Goal: Task Accomplishment & Management: Manage account settings

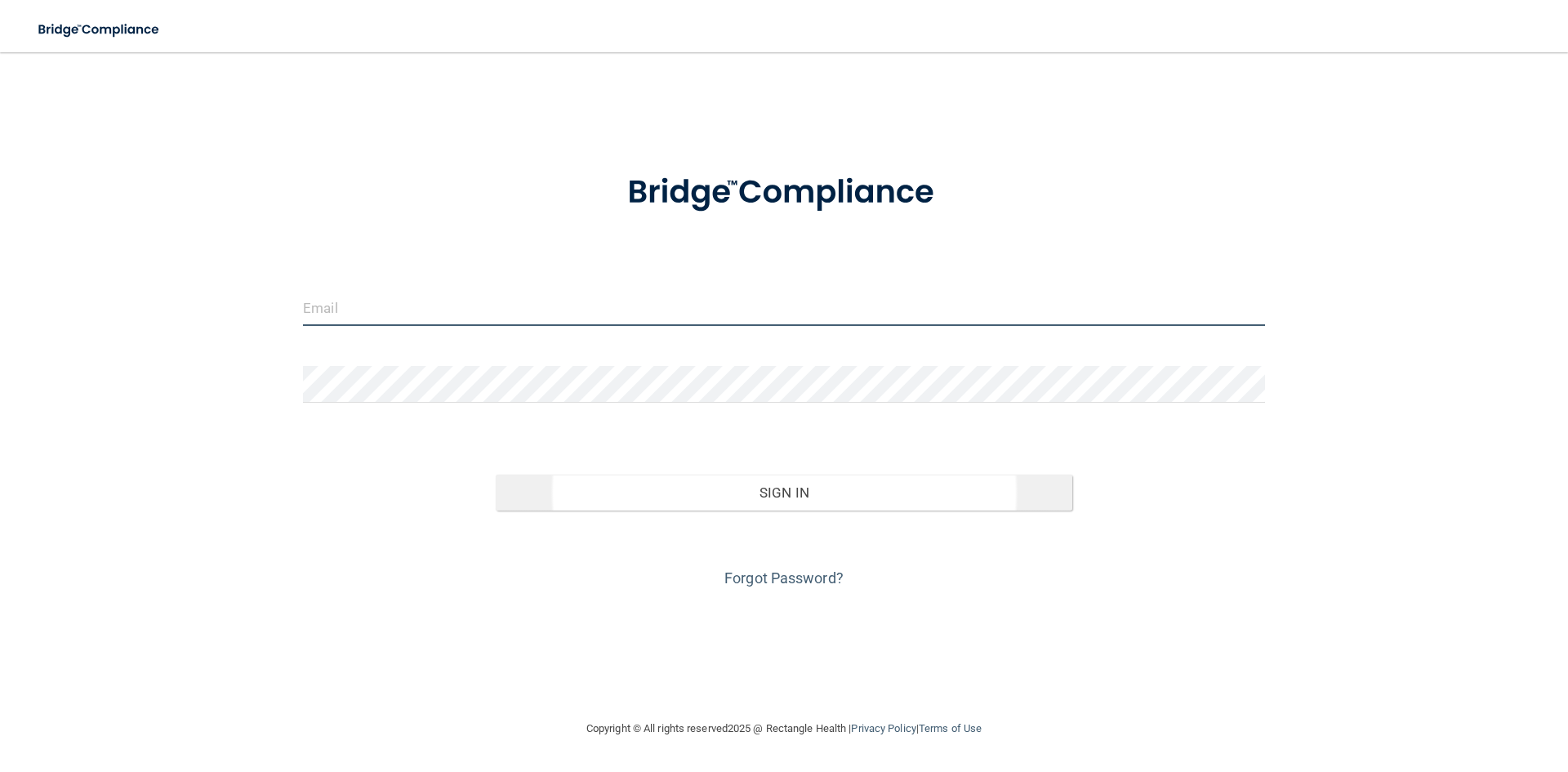
type input "[EMAIL_ADDRESS][DOMAIN_NAME]"
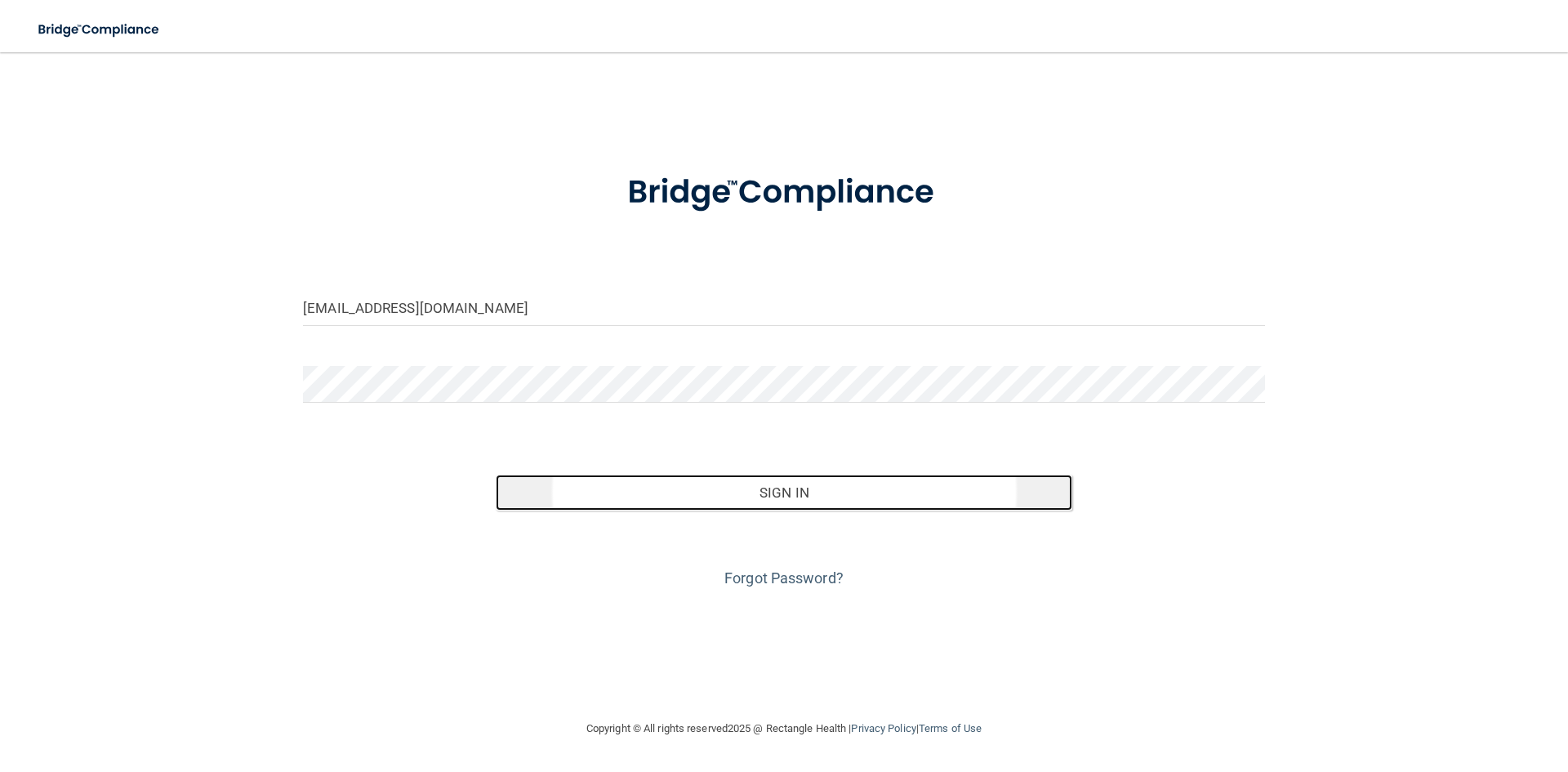
click at [849, 506] on button "Sign In" at bounding box center [784, 493] width 577 height 36
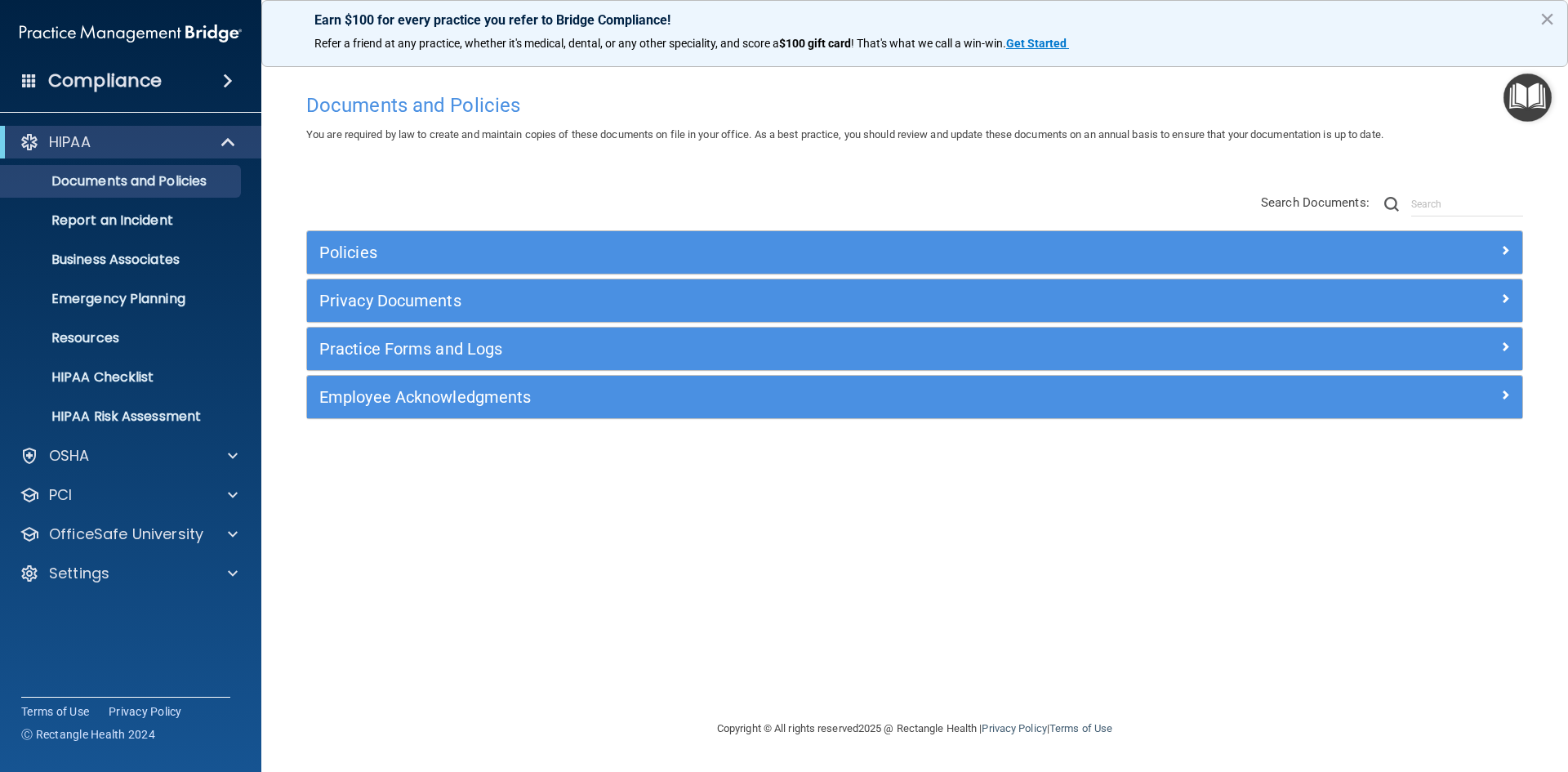
click at [223, 83] on span at bounding box center [228, 81] width 10 height 20
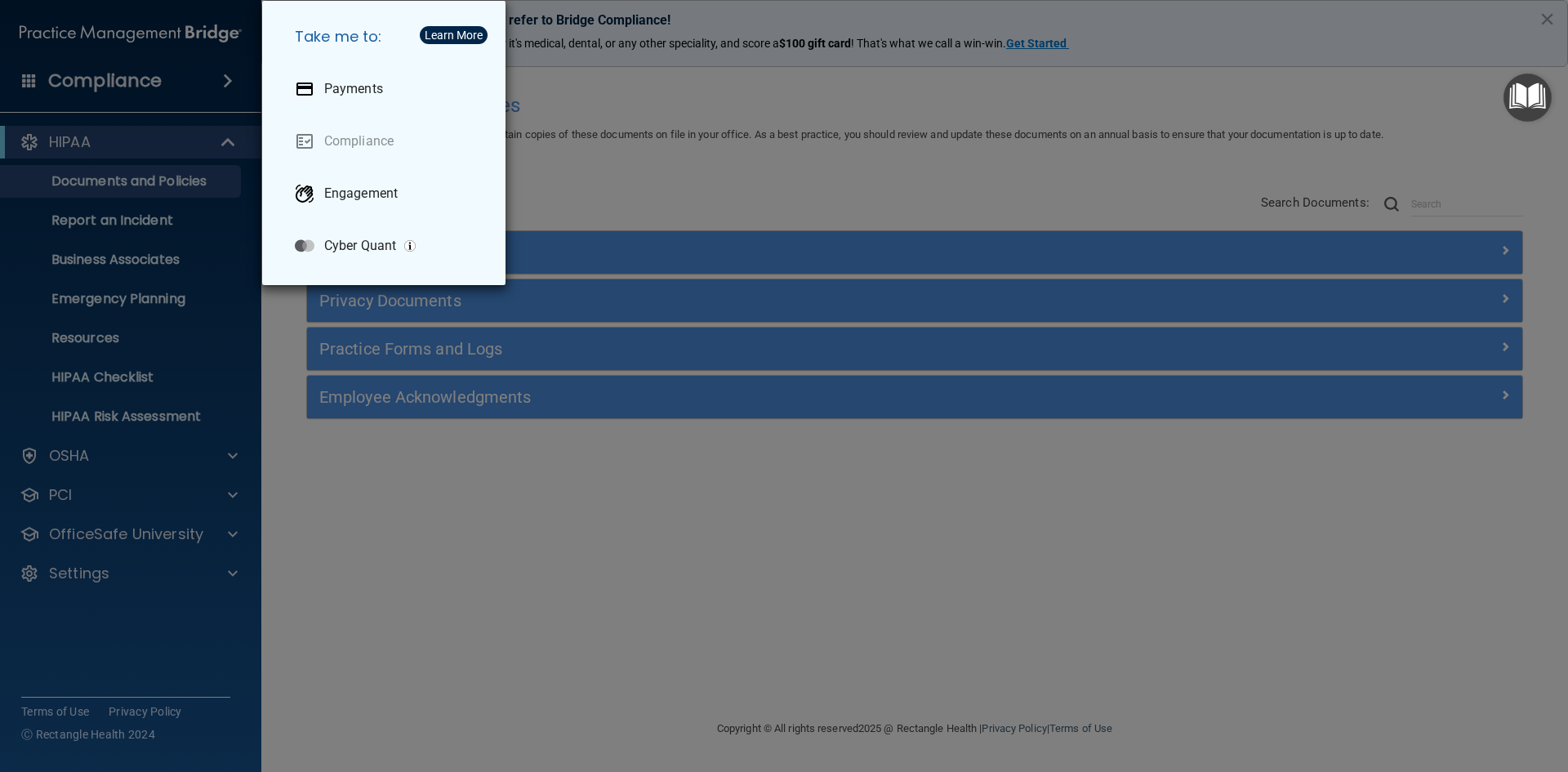
click at [174, 139] on div "Take me to: Payments Compliance Engagement Cyber Quant" at bounding box center [784, 386] width 1568 height 772
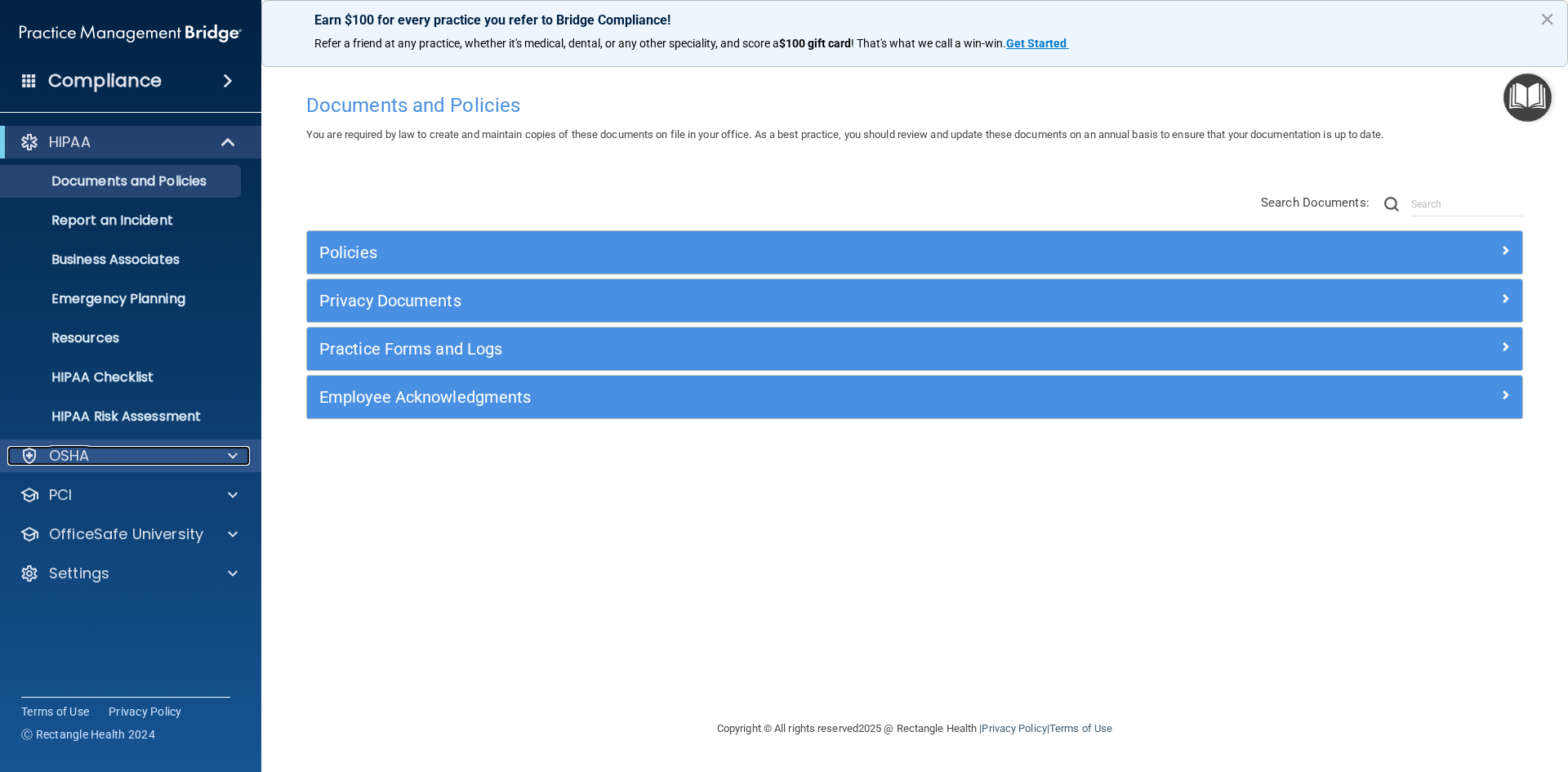
click at [152, 450] on div "OSHA" at bounding box center [109, 456] width 203 height 20
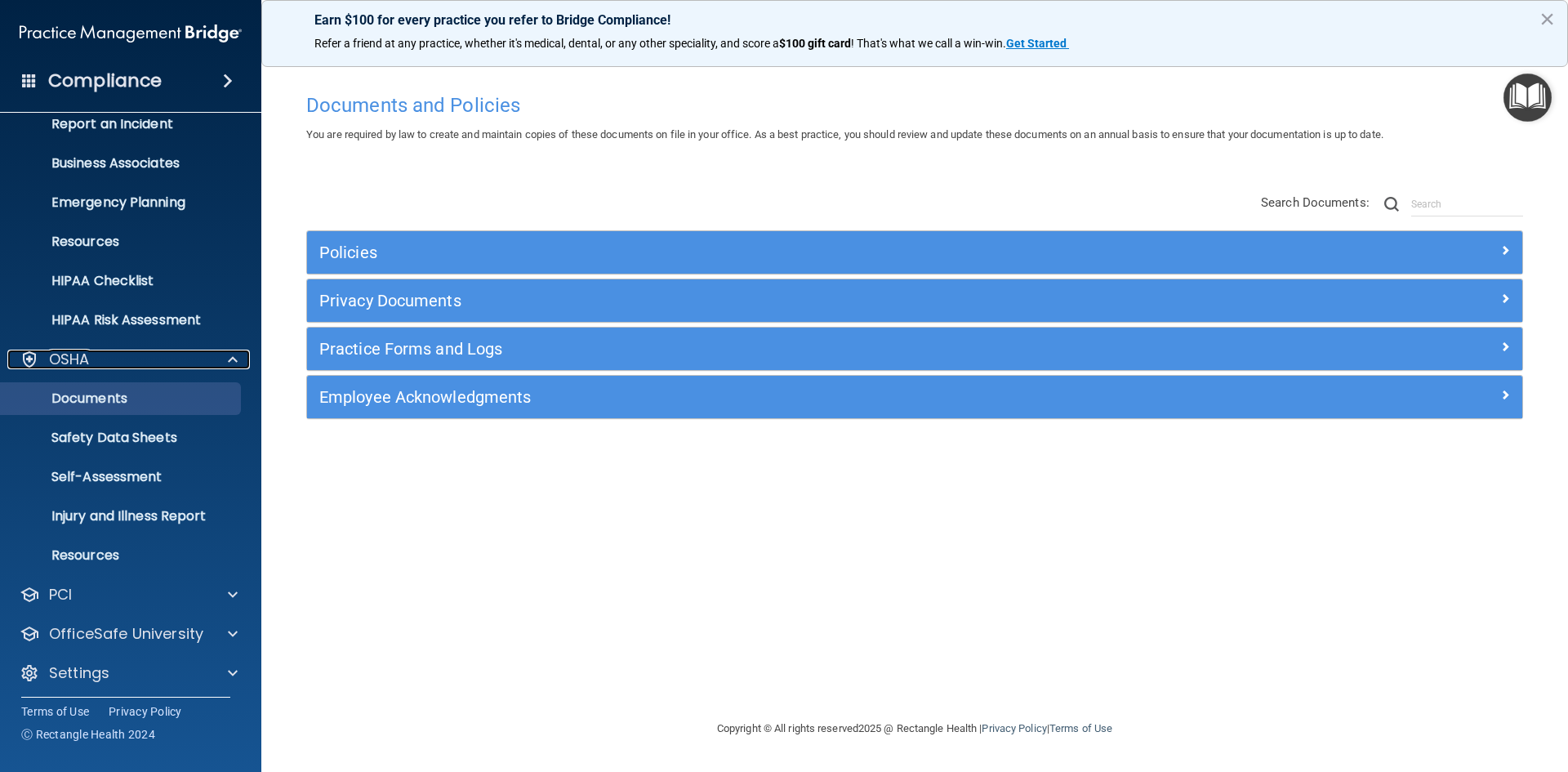
scroll to position [102, 0]
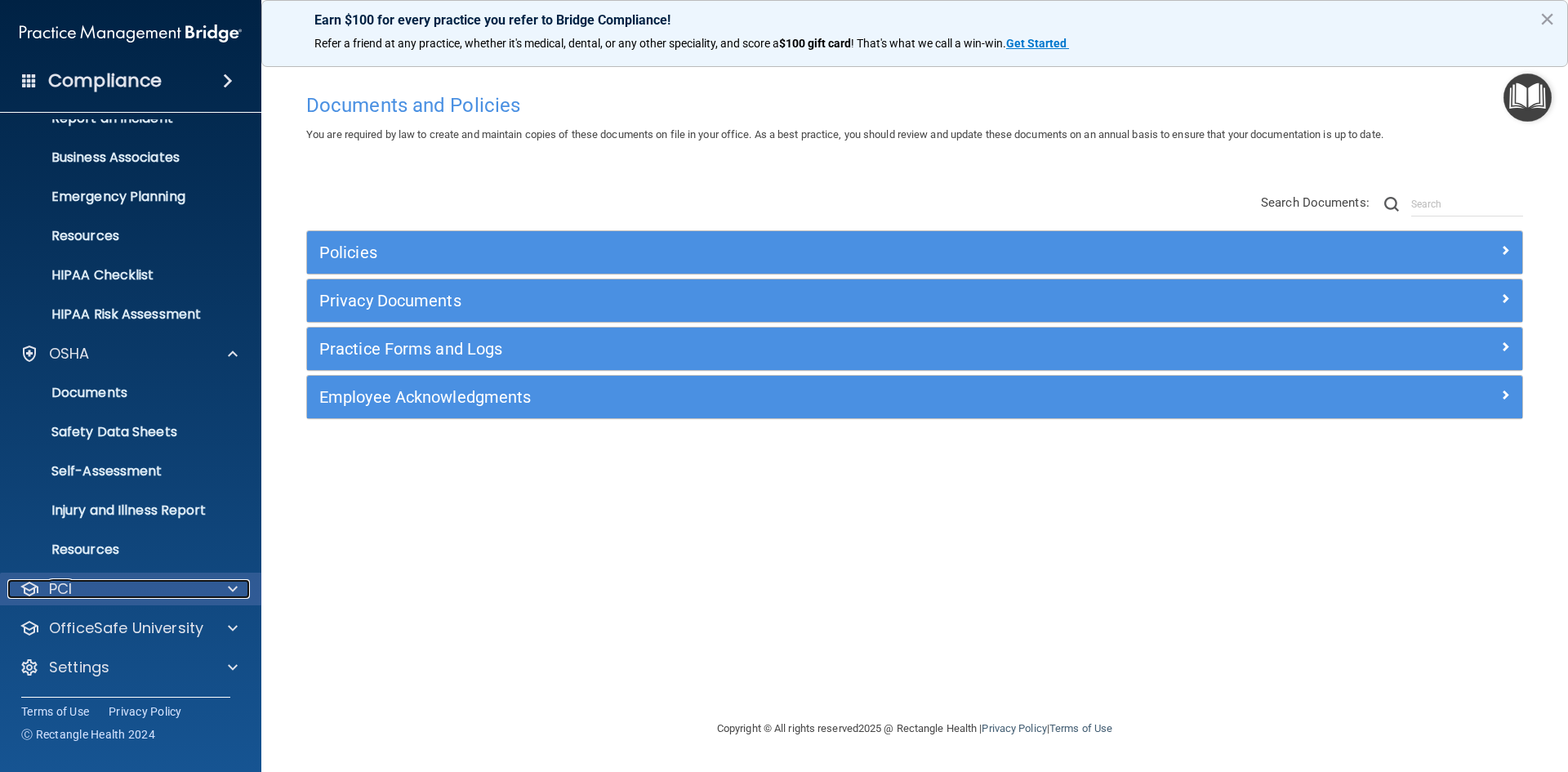
click at [132, 598] on div "PCI" at bounding box center [109, 589] width 203 height 20
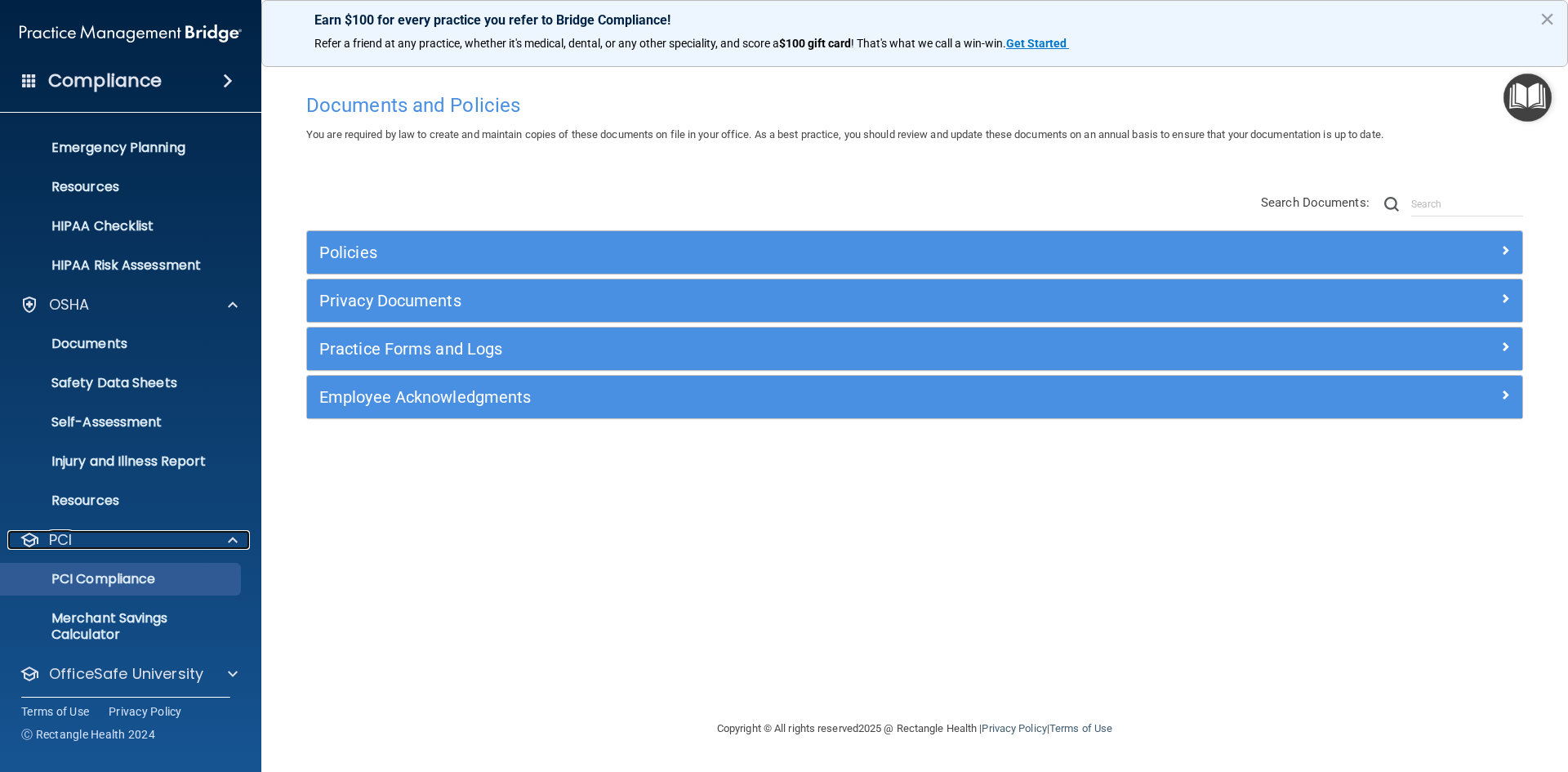
scroll to position [197, 0]
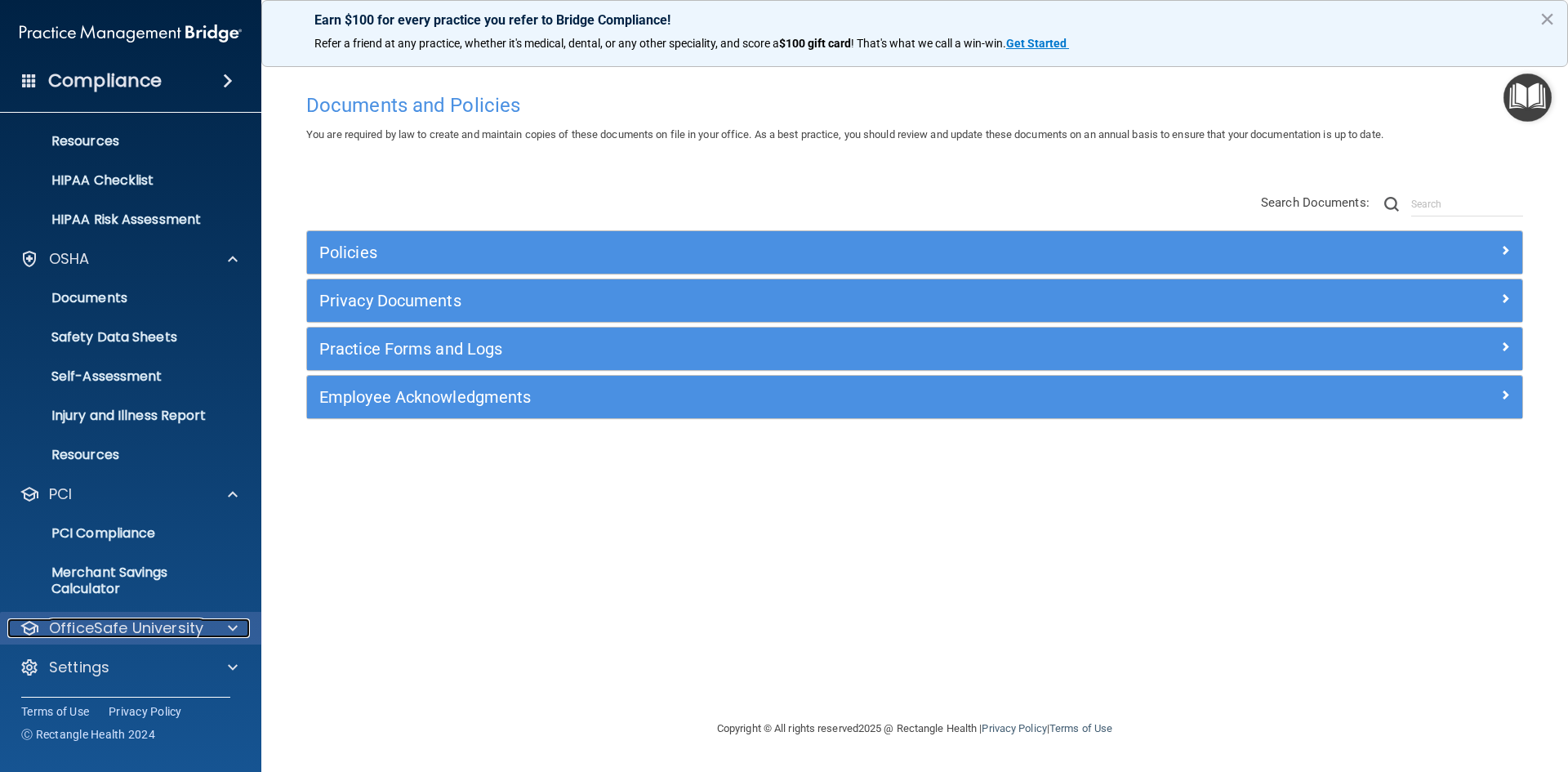
click at [177, 633] on p "OfficeSafe University" at bounding box center [126, 628] width 154 height 20
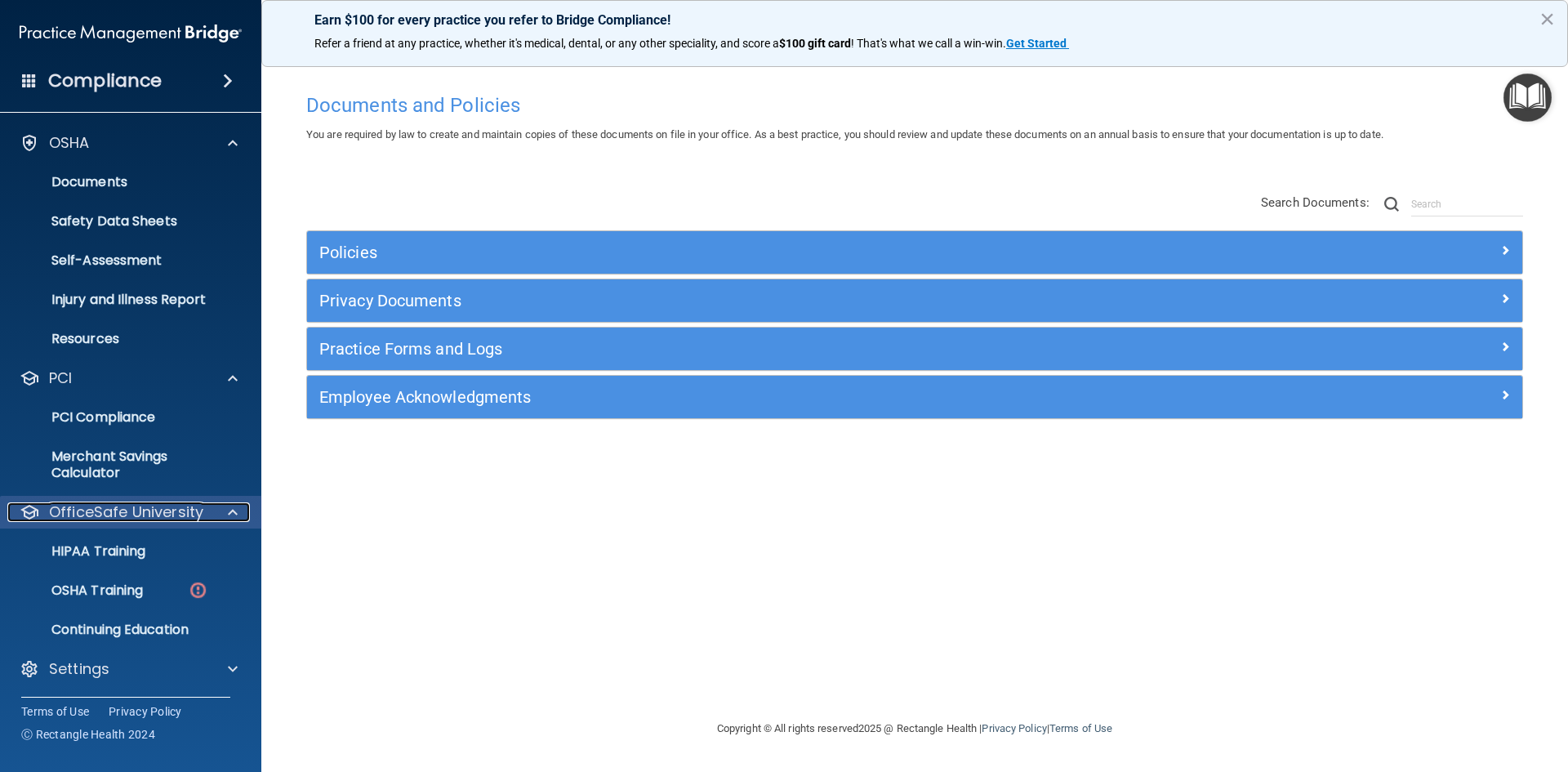
scroll to position [315, 0]
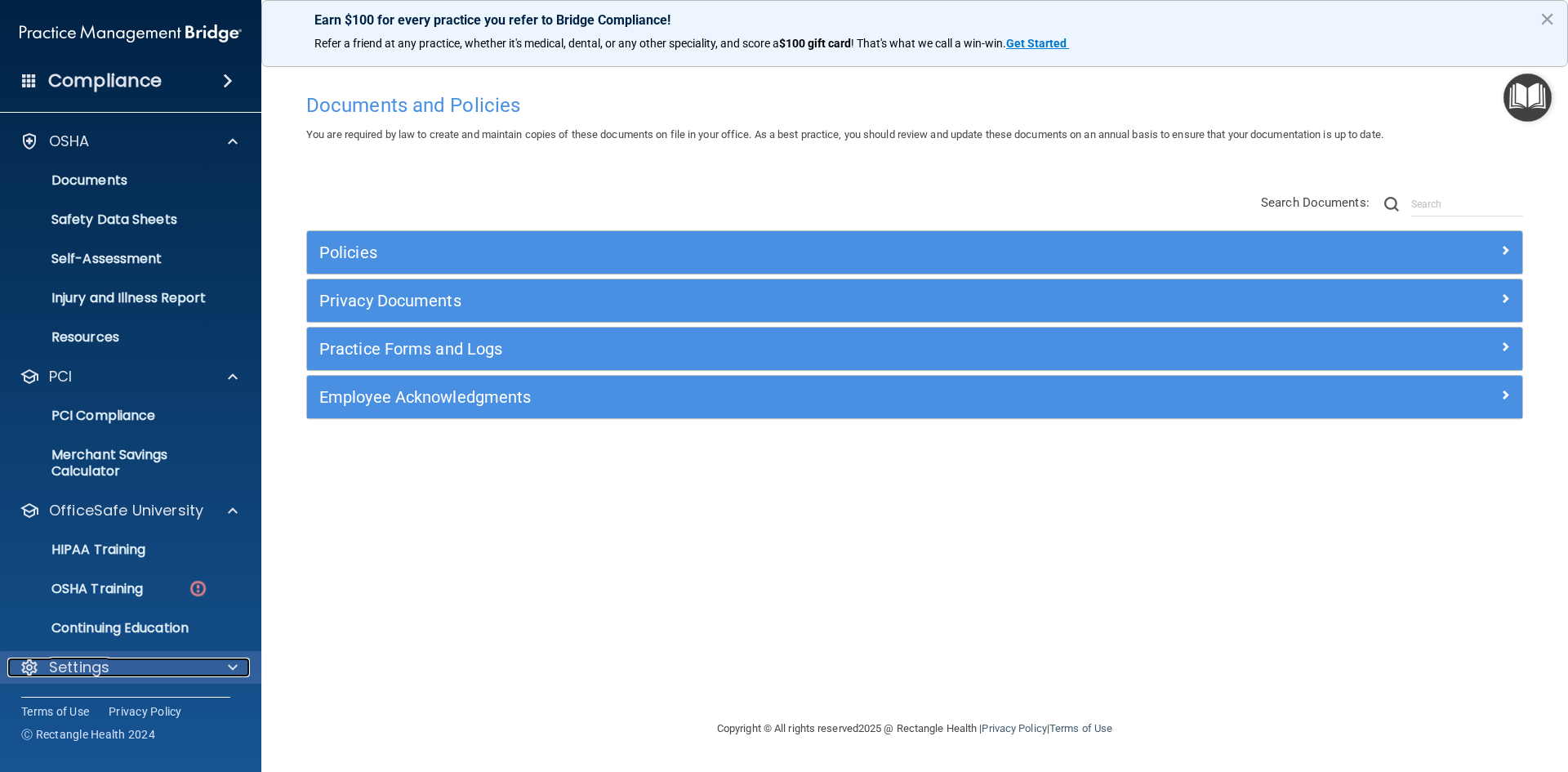
click at [240, 663] on div at bounding box center [230, 667] width 41 height 20
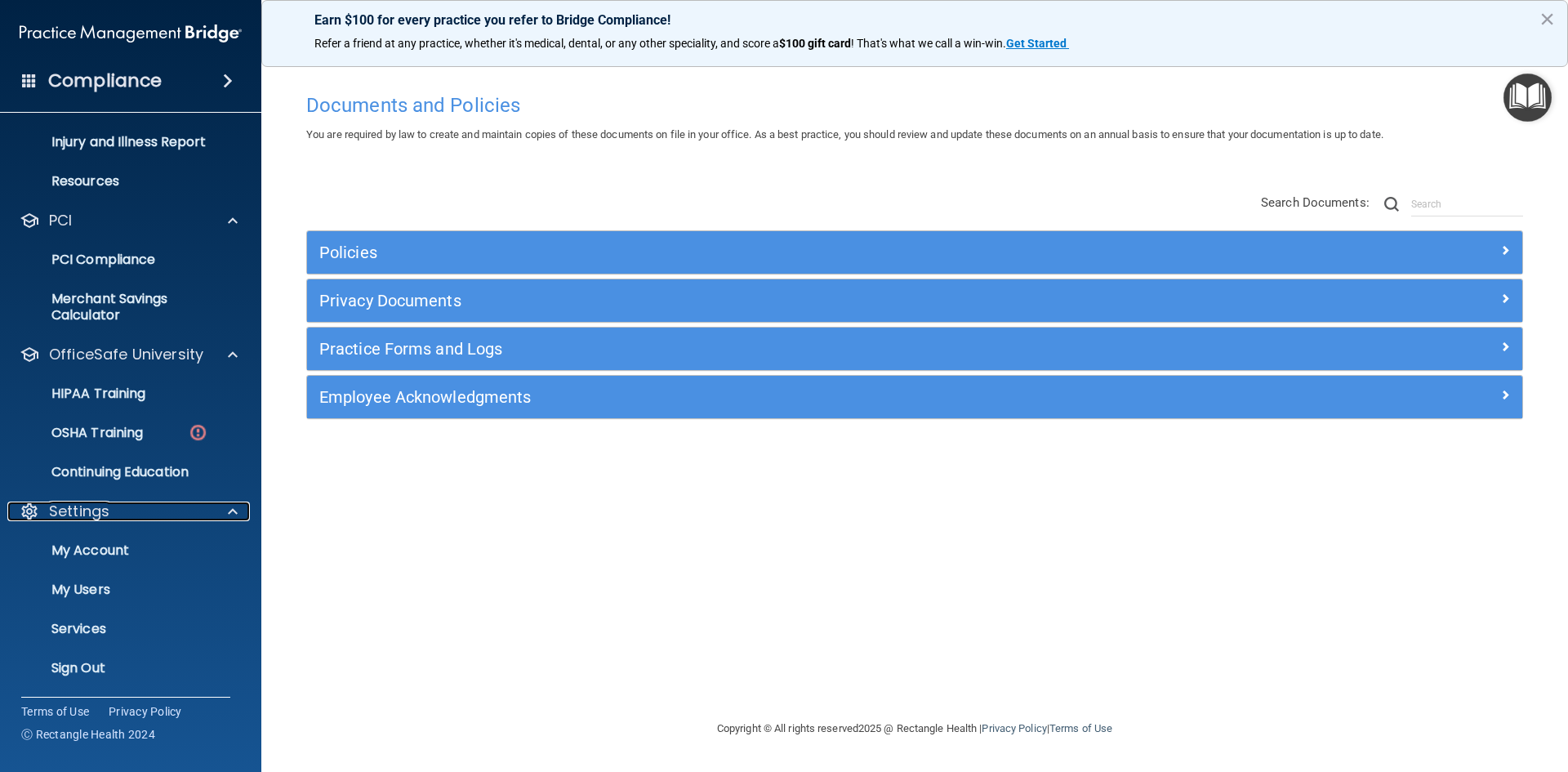
scroll to position [472, 0]
click at [76, 590] on p "My Users" at bounding box center [122, 589] width 223 height 16
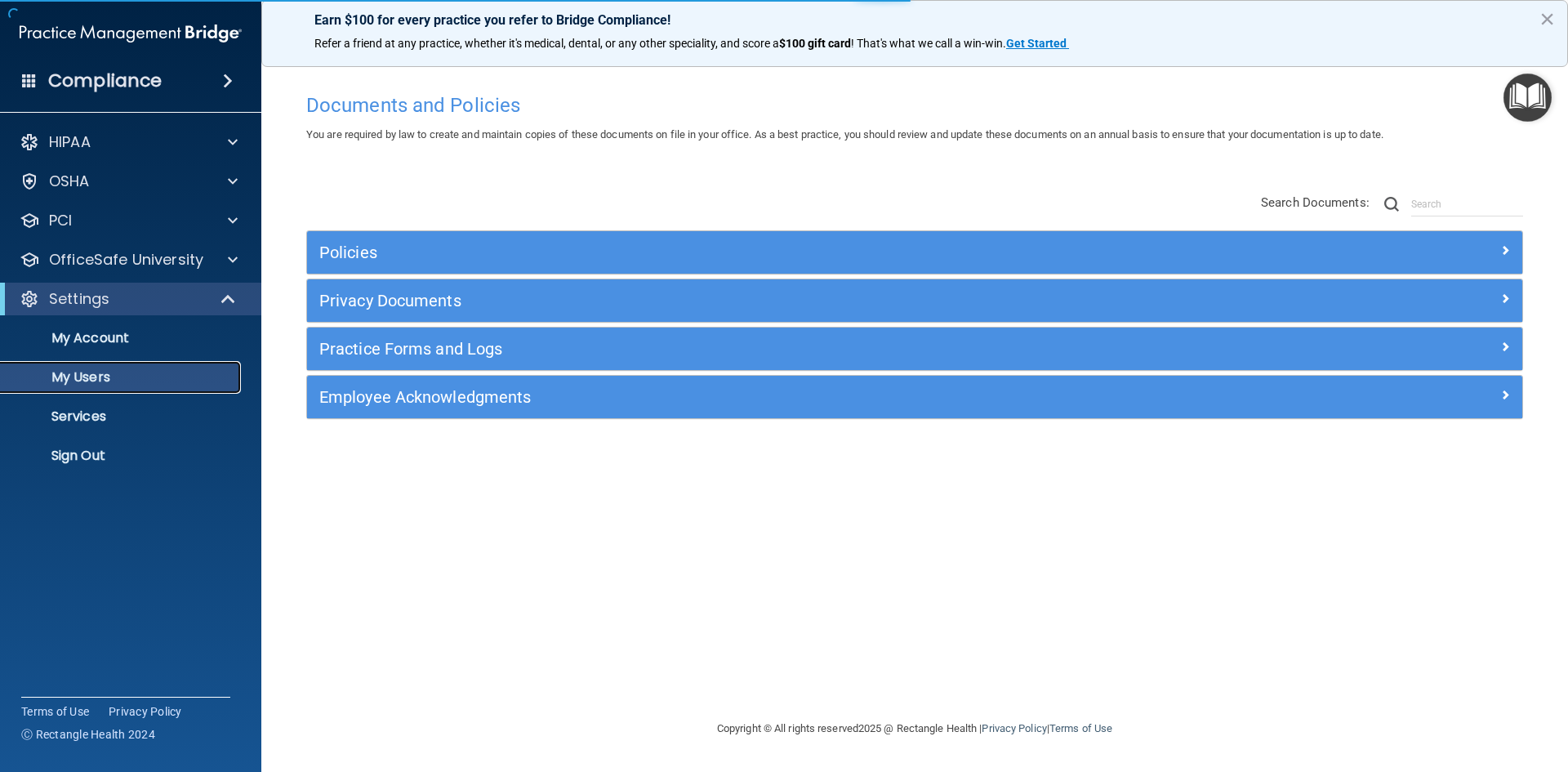
select select "20"
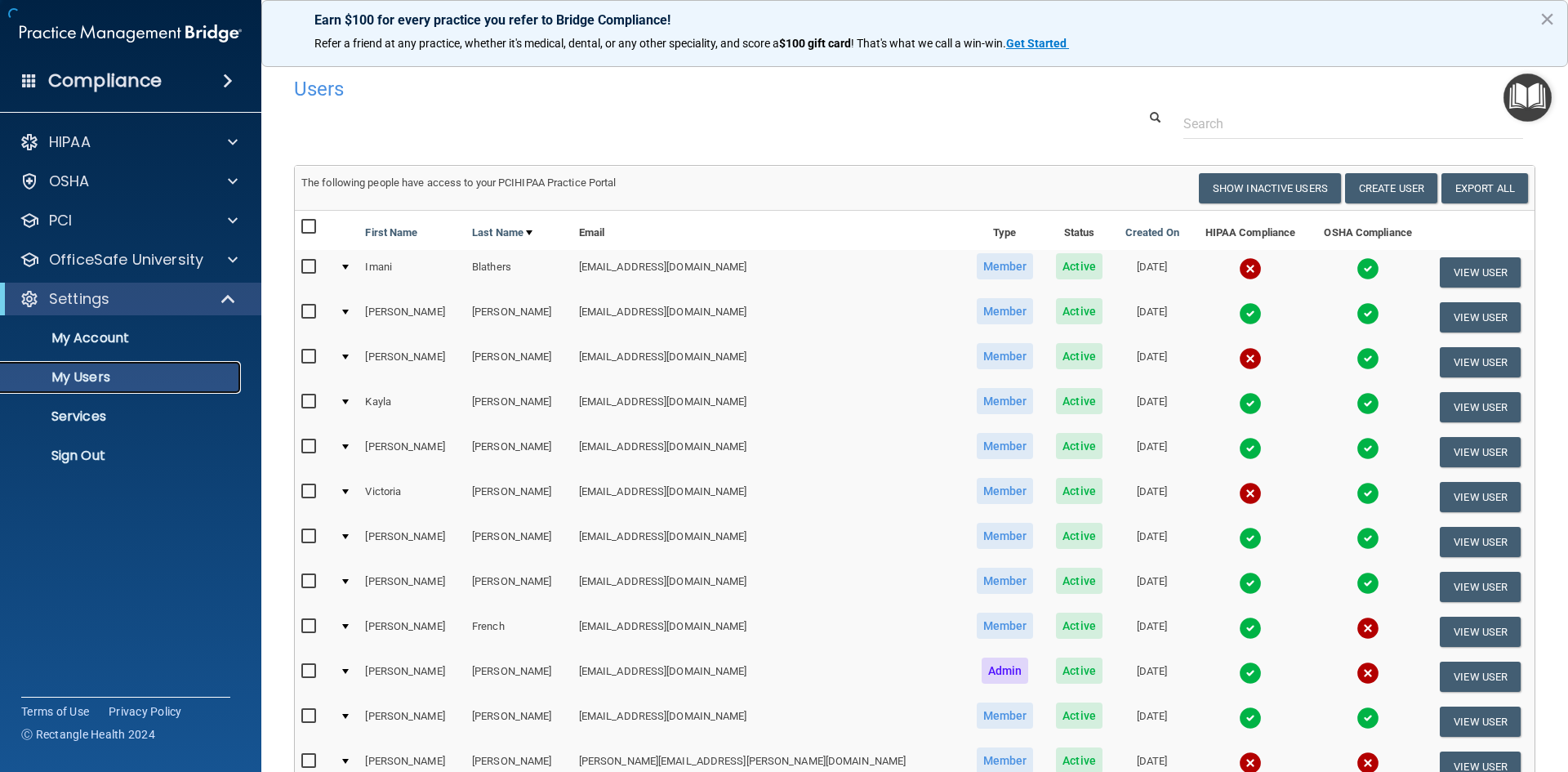
click at [93, 381] on p "My Users" at bounding box center [122, 377] width 223 height 16
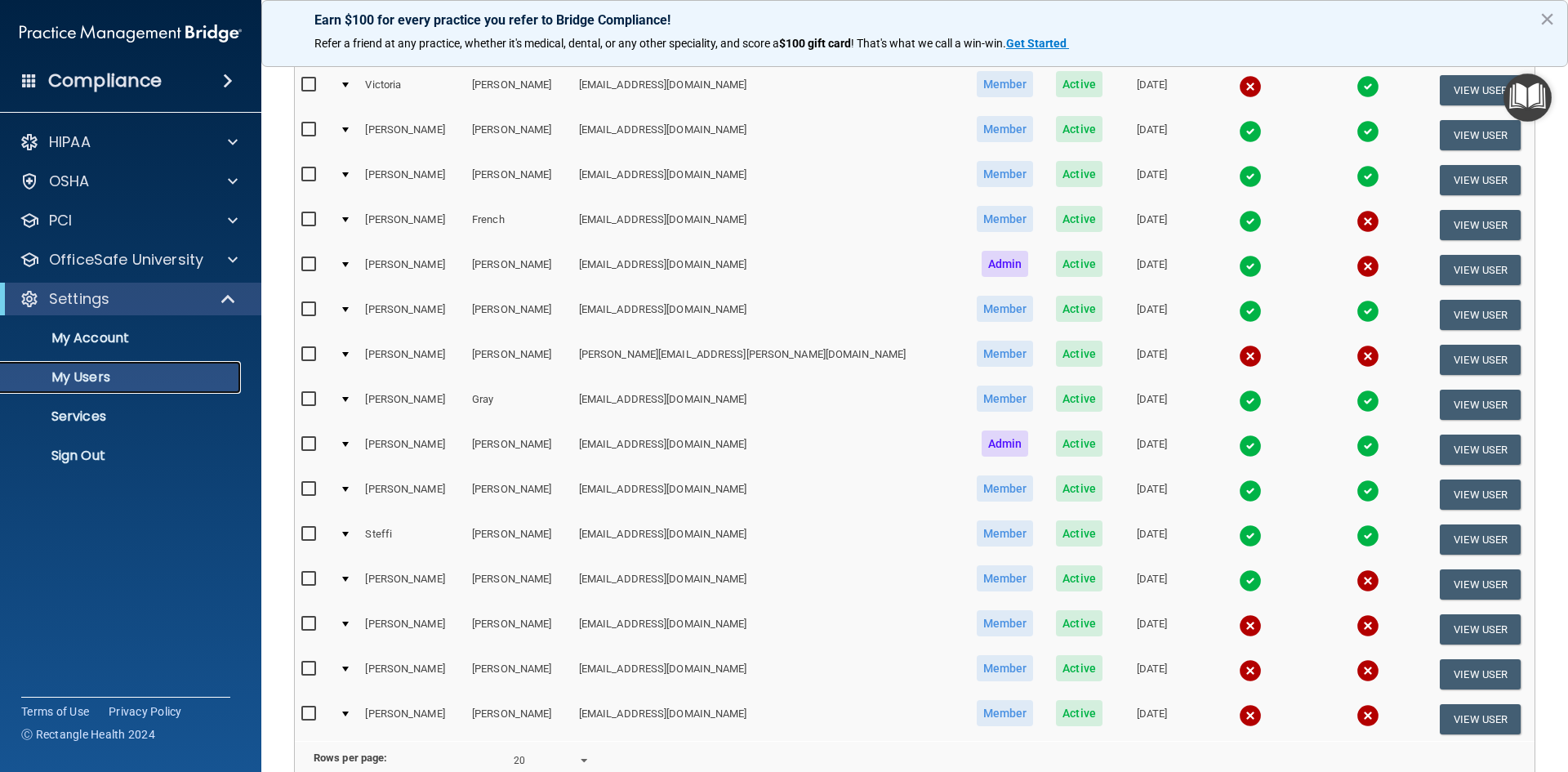
scroll to position [409, 0]
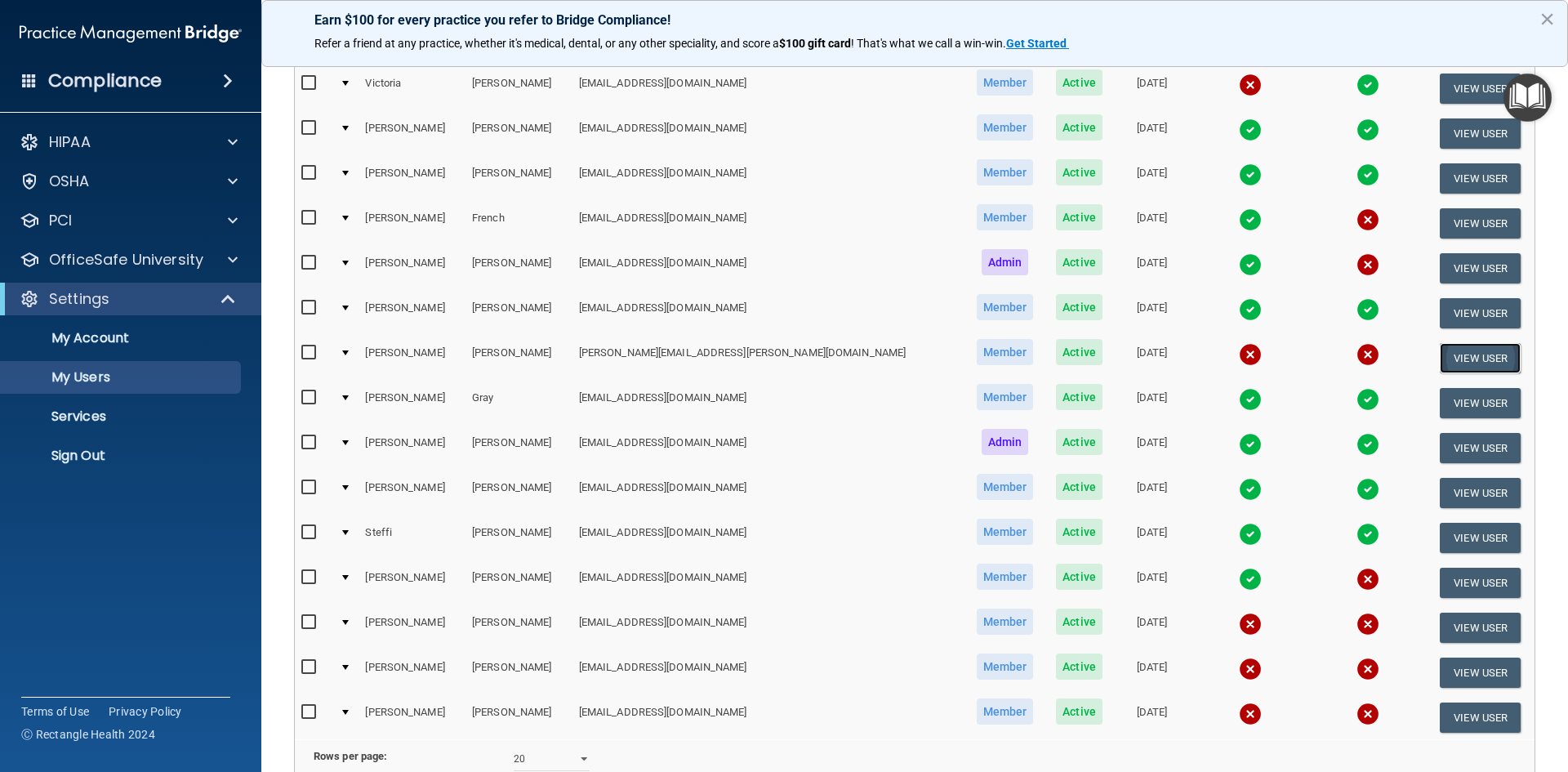
click at [1454, 357] on button "View User" at bounding box center [1480, 358] width 81 height 30
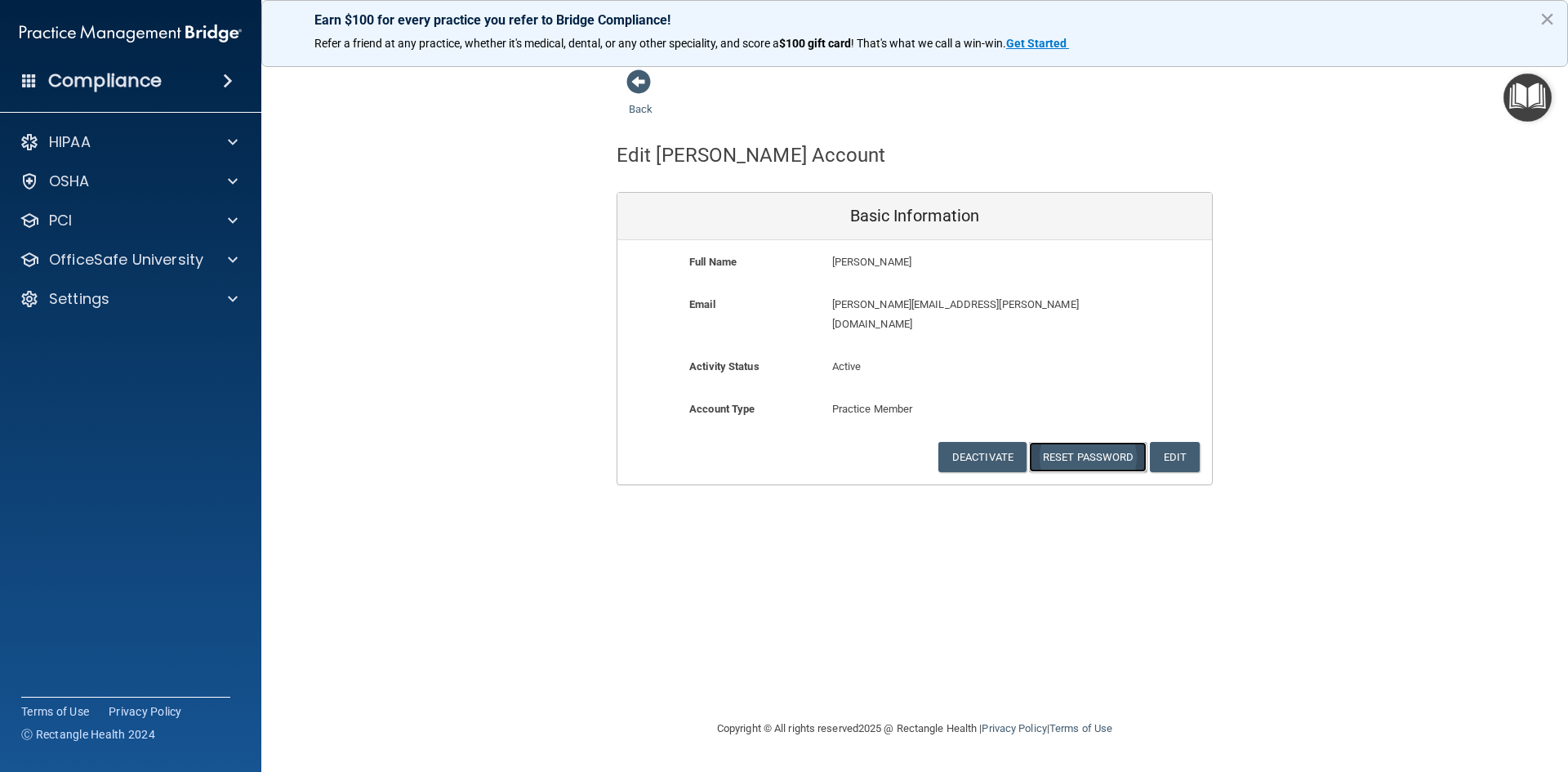
click at [1108, 442] on button "Reset Password" at bounding box center [1087, 457] width 117 height 30
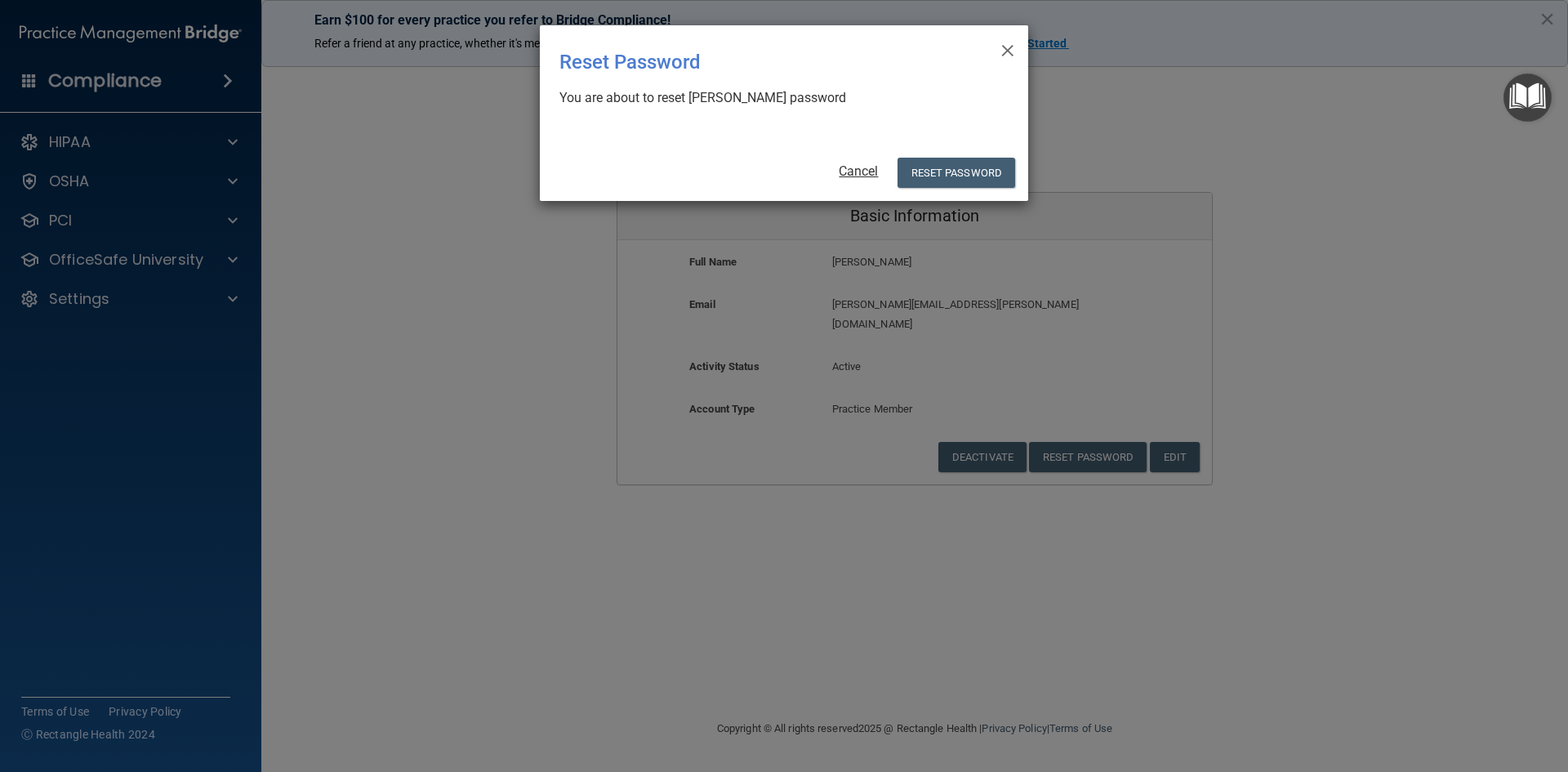
click at [844, 173] on link "Cancel" at bounding box center [858, 171] width 39 height 15
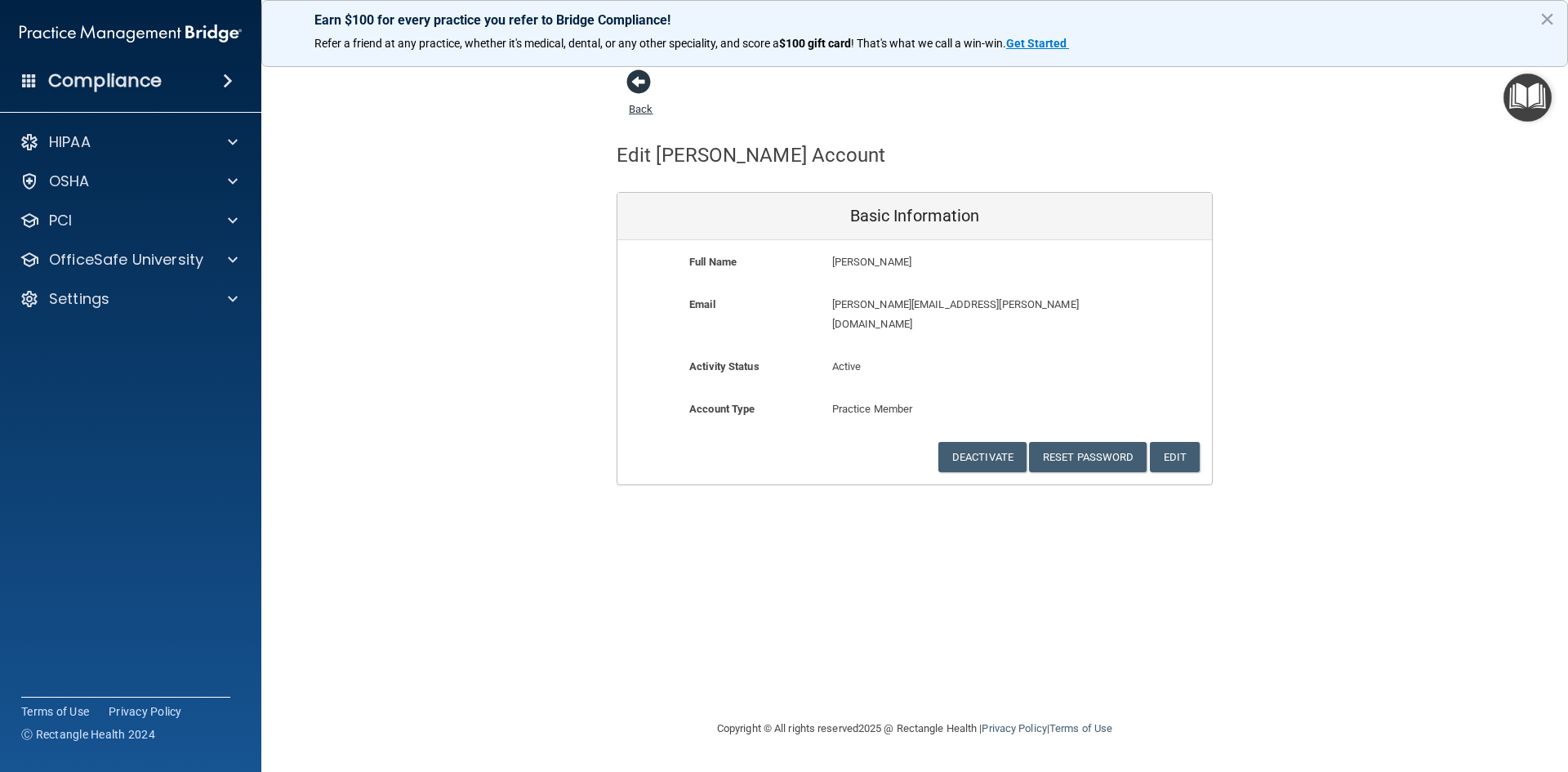
click at [637, 112] on link "Back" at bounding box center [640, 98] width 24 height 31
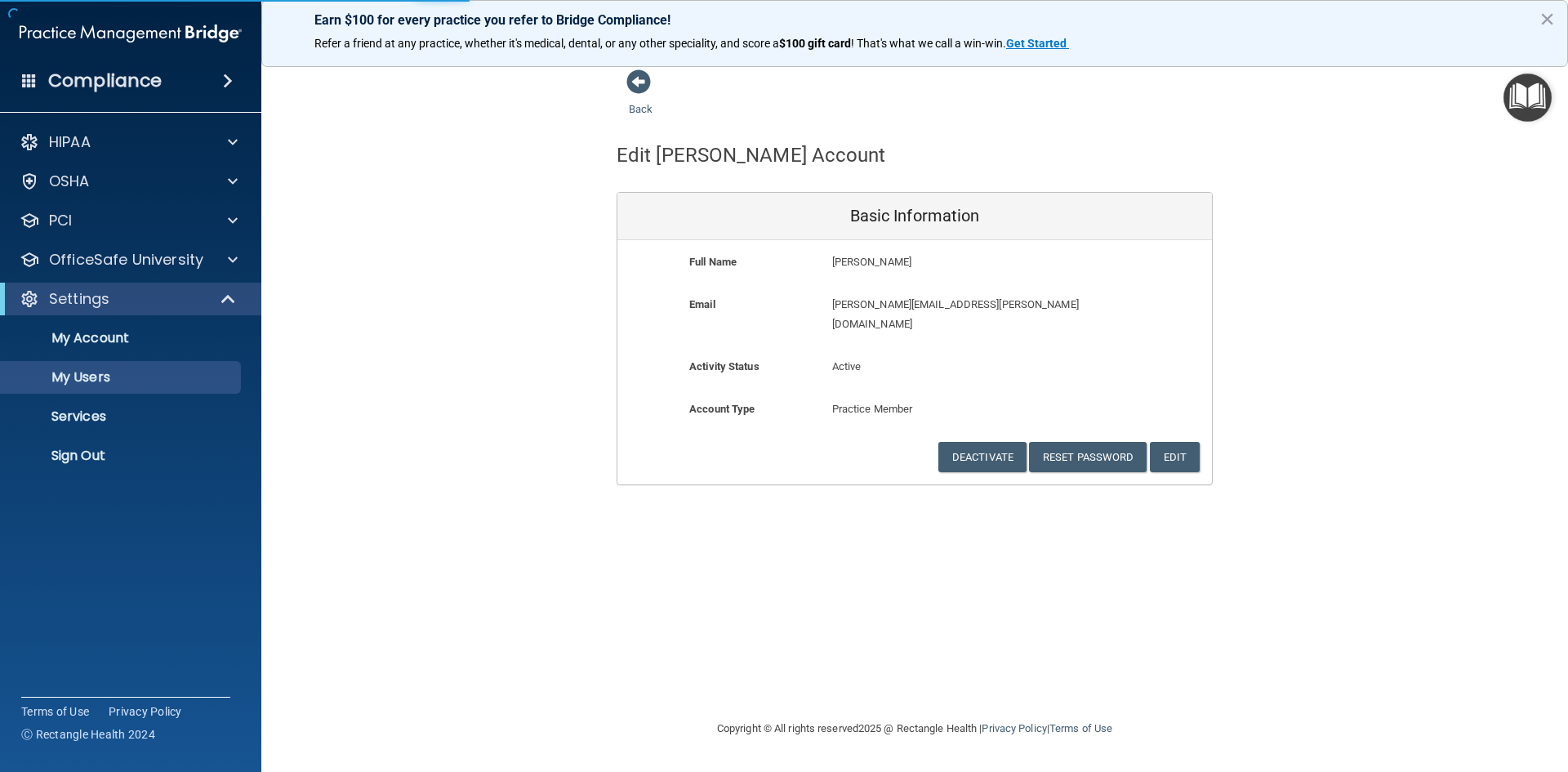
select select "20"
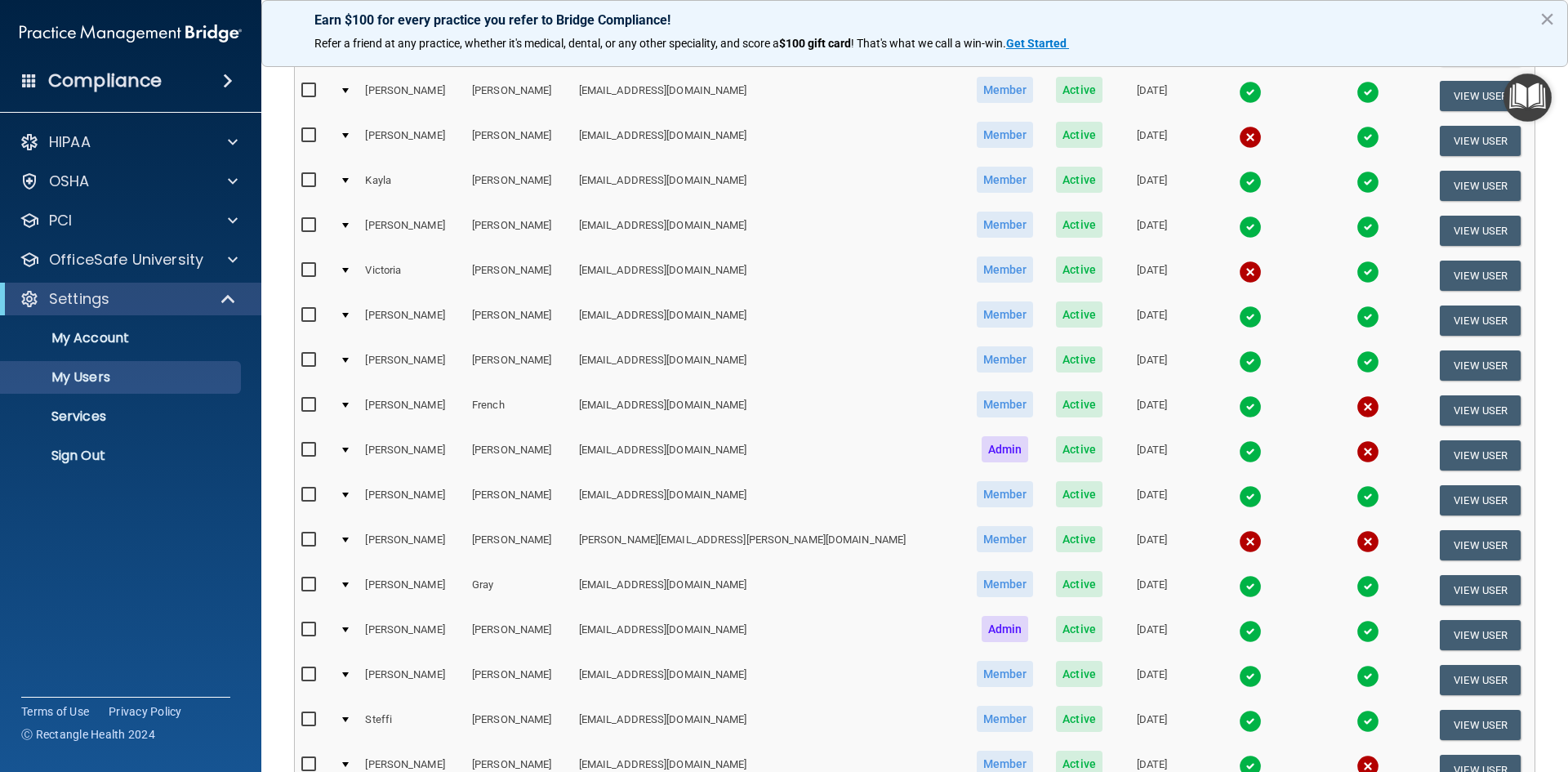
scroll to position [245, 0]
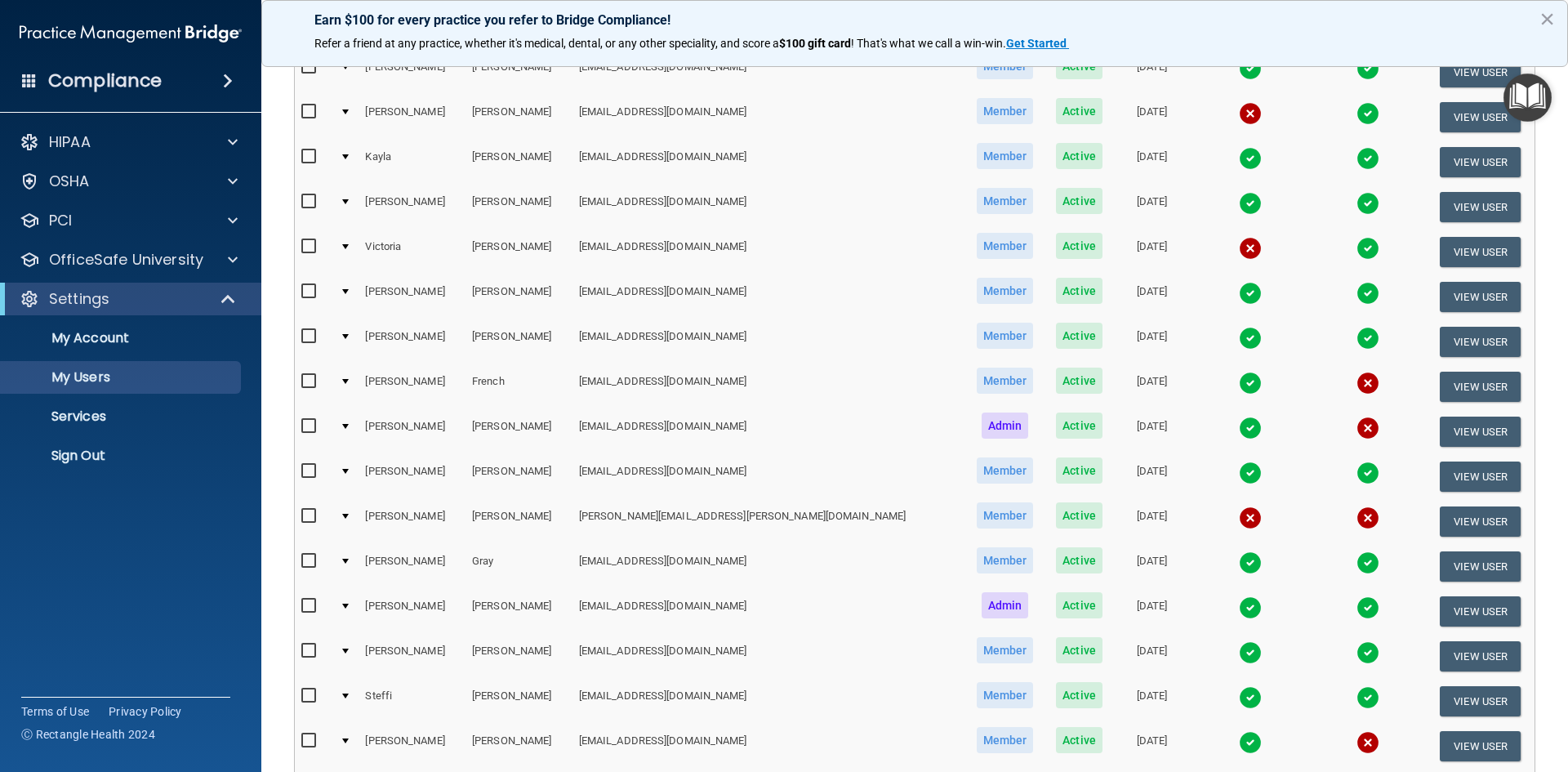
click at [349, 515] on div at bounding box center [345, 516] width 7 height 5
click at [358, 517] on td at bounding box center [346, 521] width 26 height 45
click at [349, 517] on div at bounding box center [345, 516] width 7 height 5
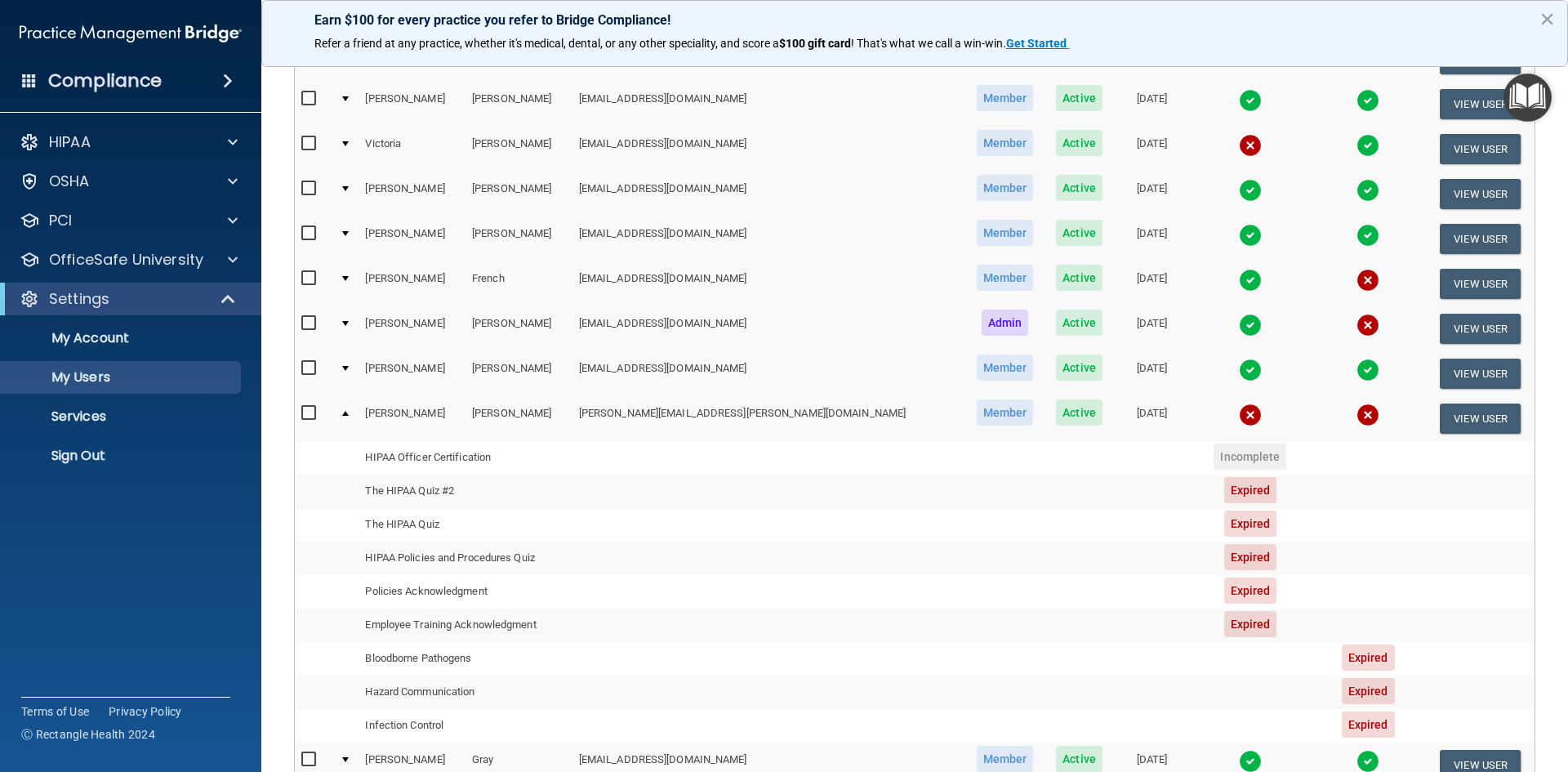
scroll to position [327, 0]
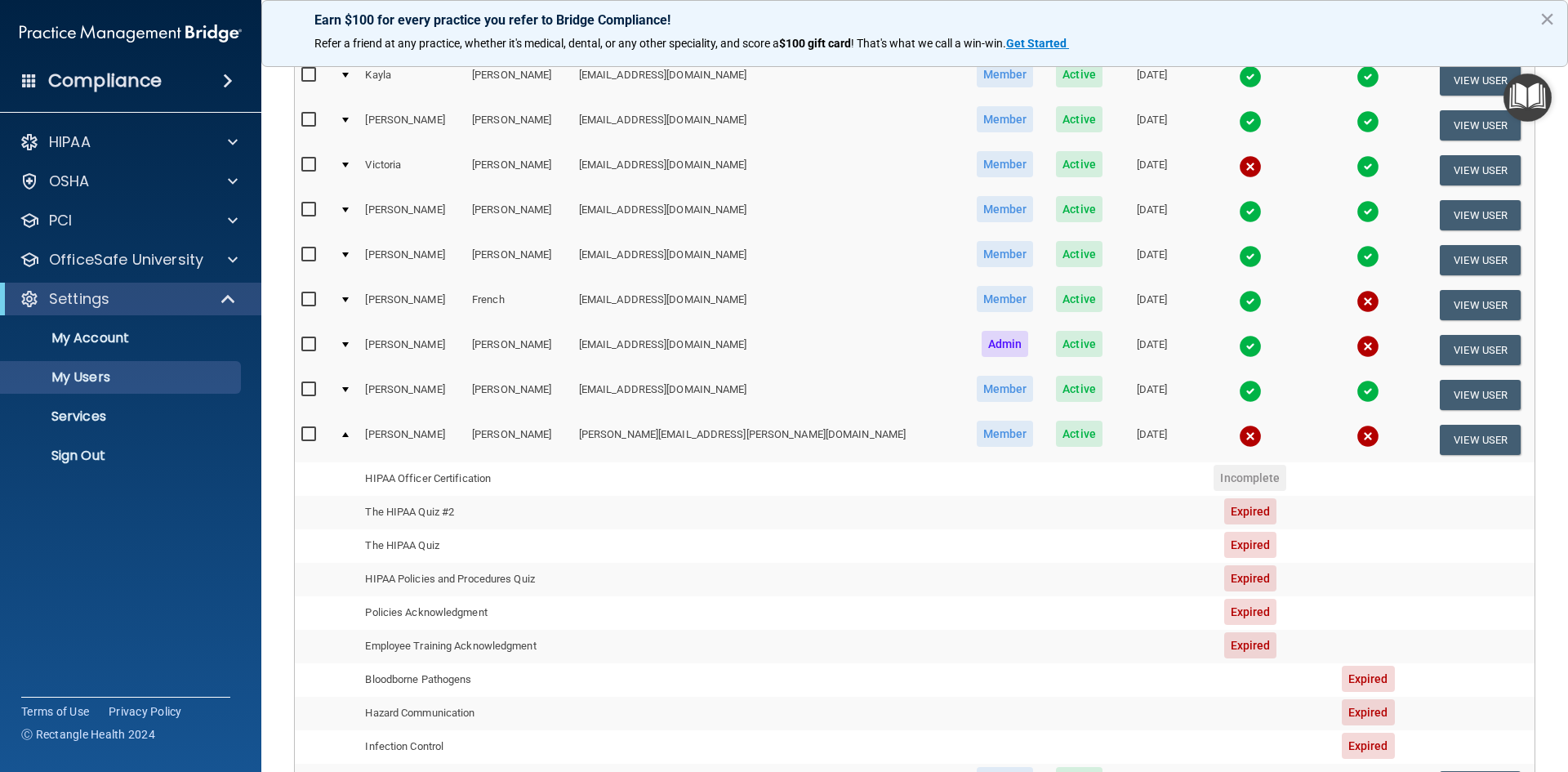
click at [311, 437] on input "checkbox" at bounding box center [311, 435] width 19 height 13
checkbox input "true"
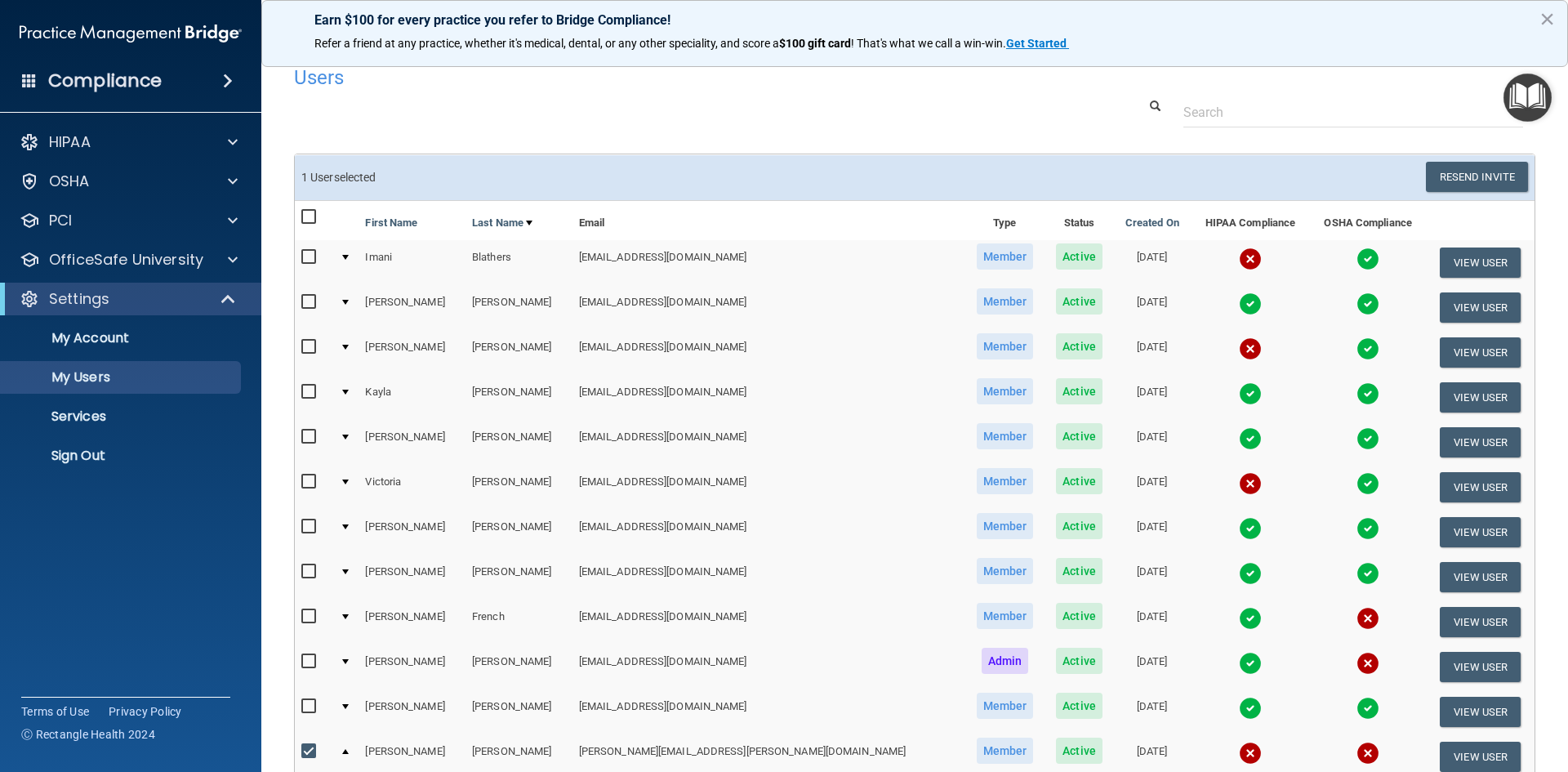
scroll to position [0, 0]
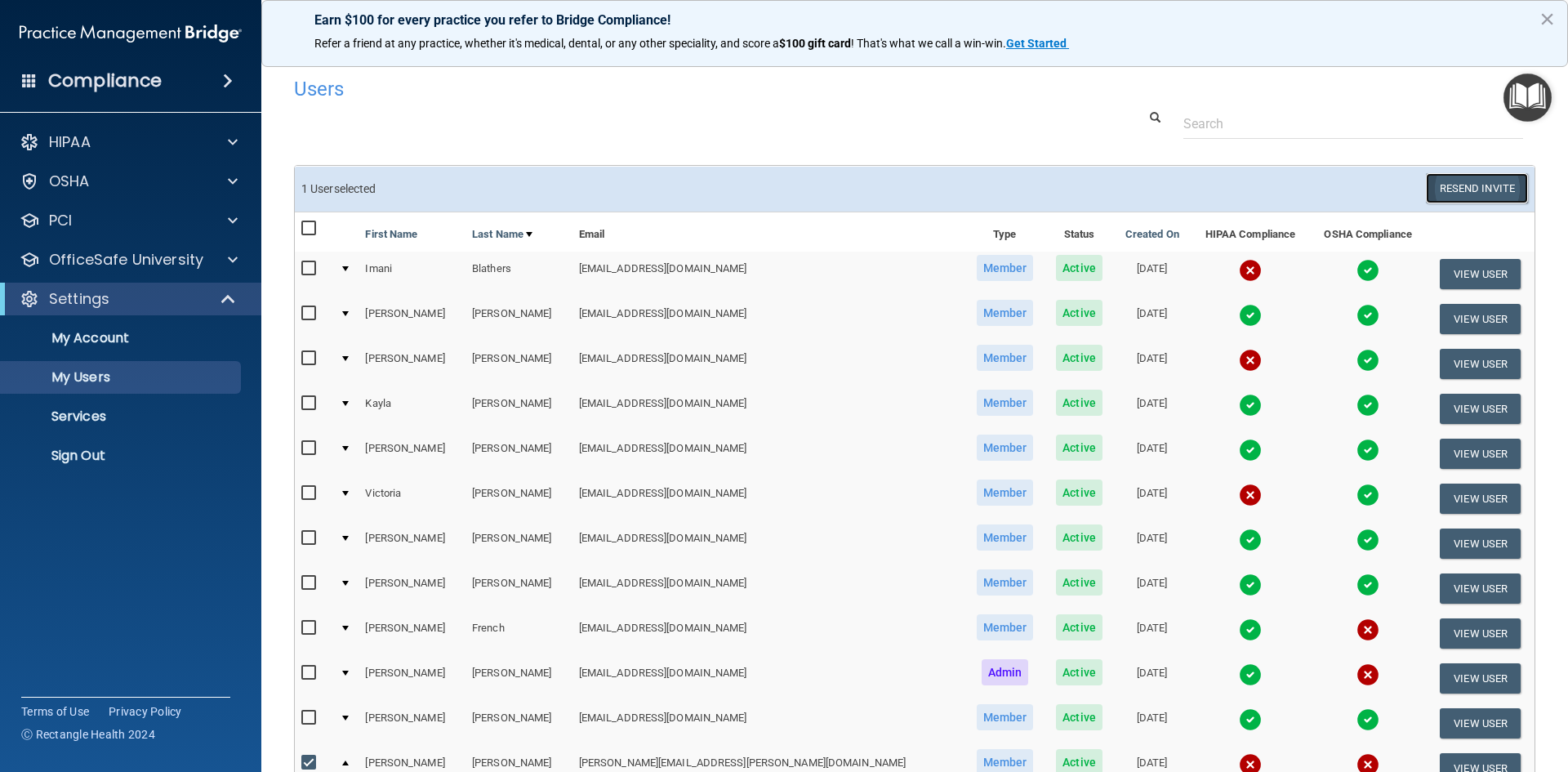
click at [1469, 186] on button "Resend Invite" at bounding box center [1477, 189] width 102 height 30
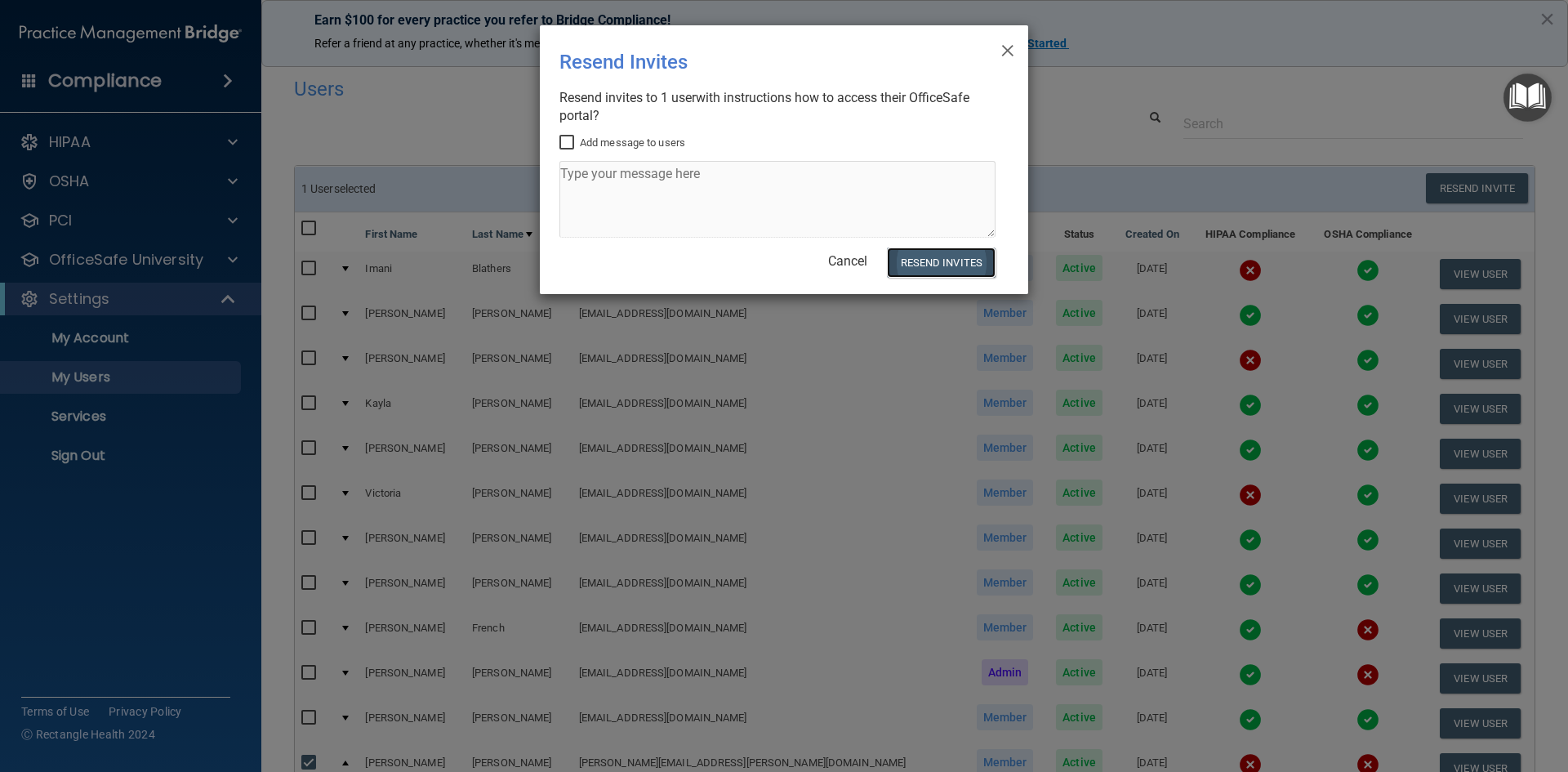
click at [949, 261] on button "Resend Invites" at bounding box center [941, 263] width 109 height 30
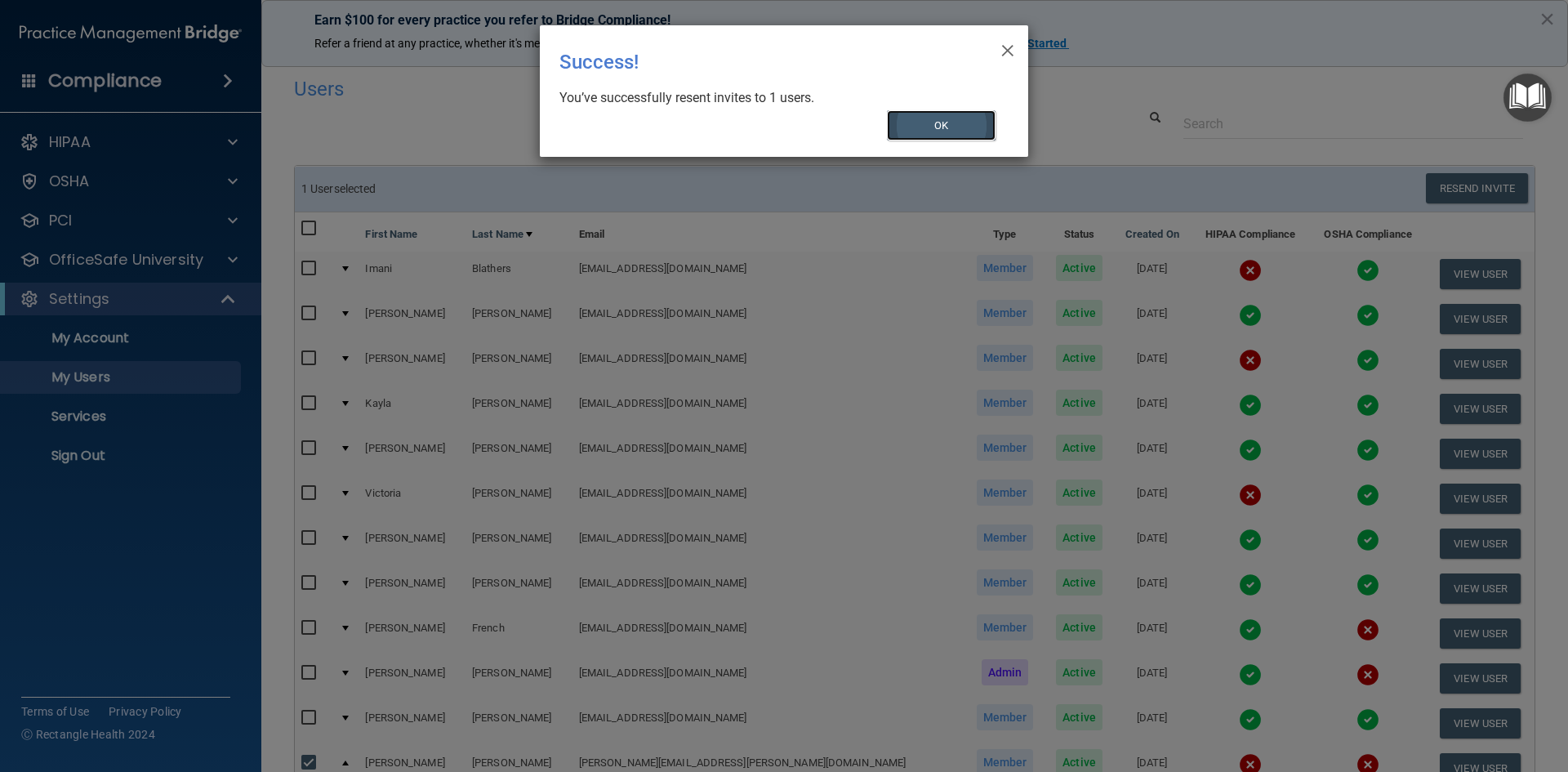
click at [968, 118] on button "OK" at bounding box center [941, 126] width 110 height 30
